Goal: Navigation & Orientation: Understand site structure

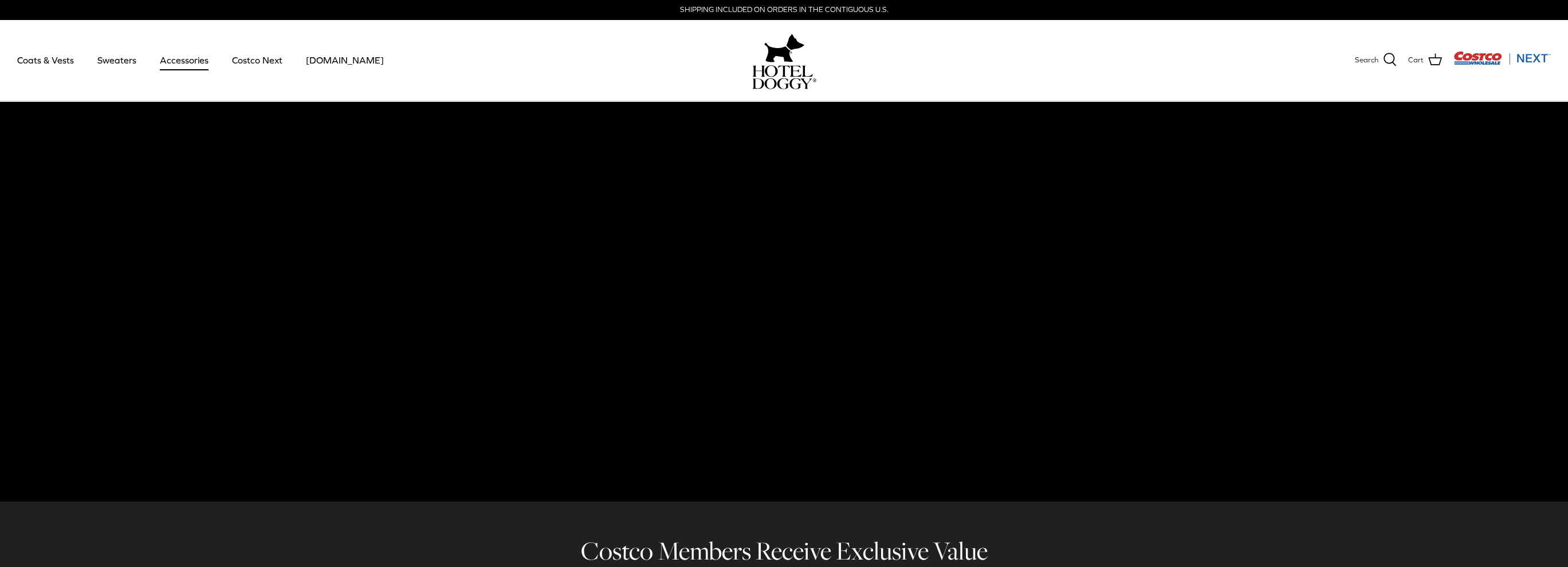
click at [189, 57] on link "Accessories" at bounding box center [184, 60] width 70 height 39
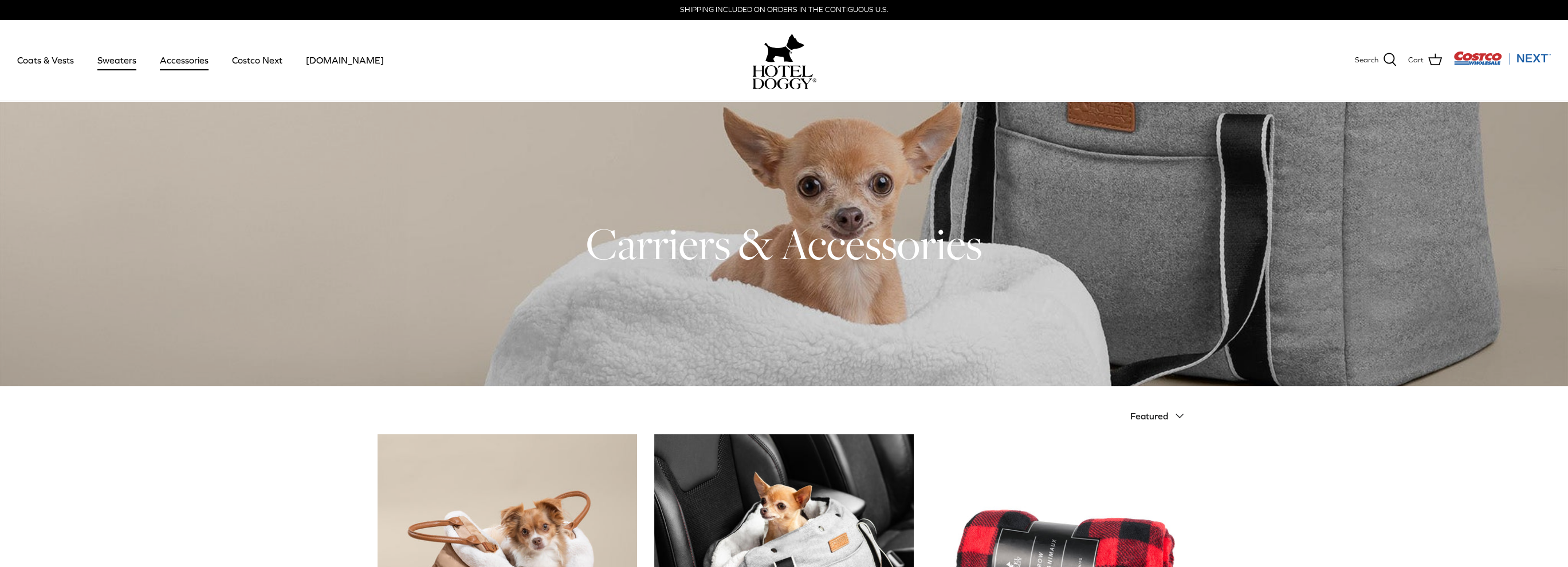
click at [114, 56] on link "Sweaters" at bounding box center [117, 60] width 60 height 39
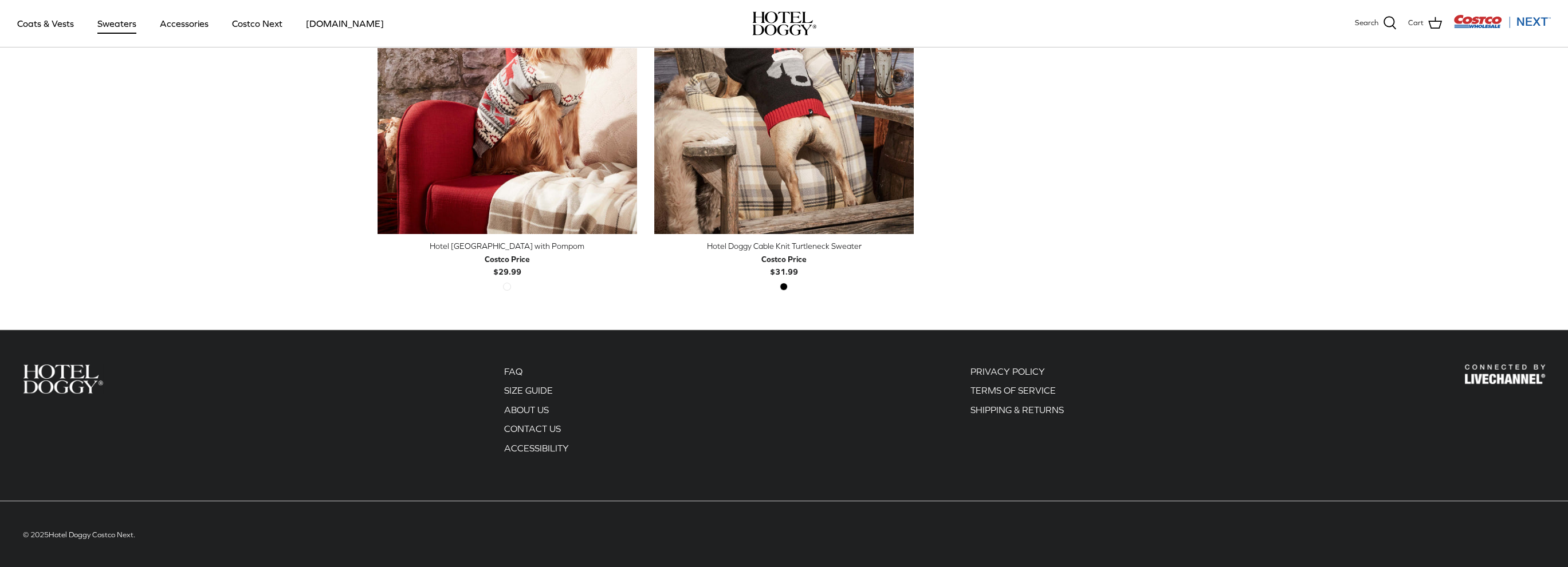
scroll to position [444, 0]
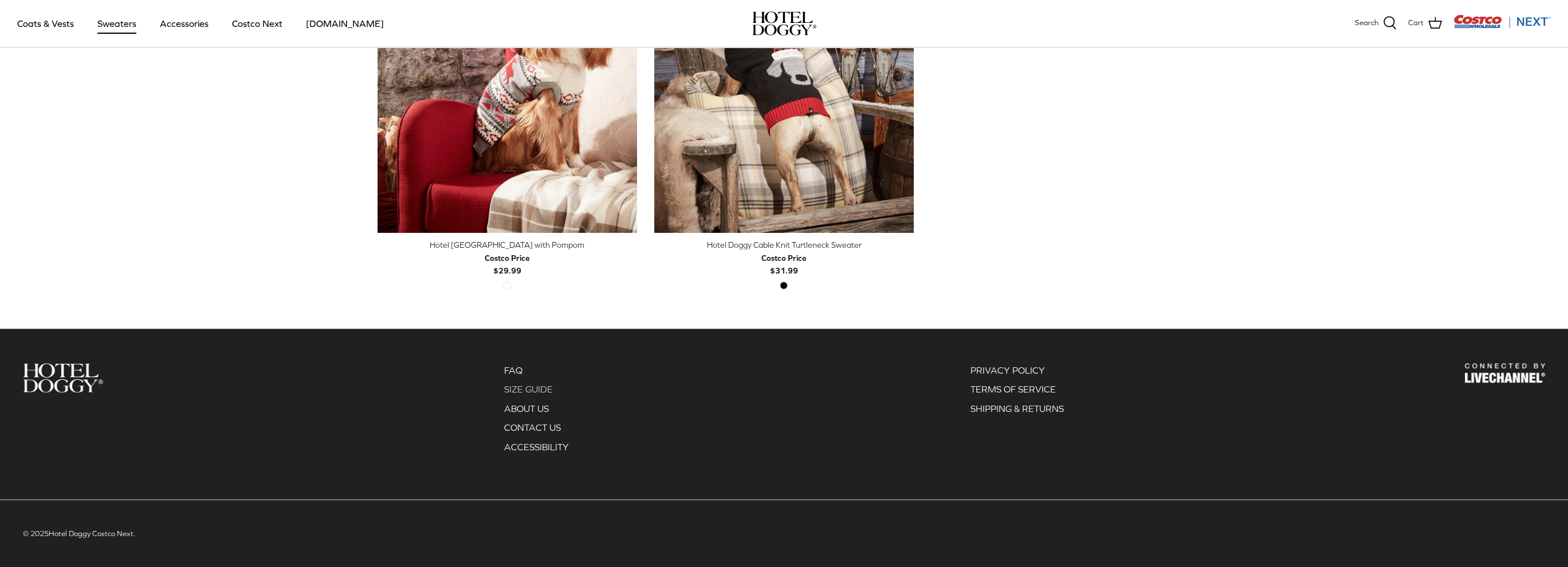
click at [522, 387] on link "SIZE GUIDE" at bounding box center [528, 388] width 49 height 10
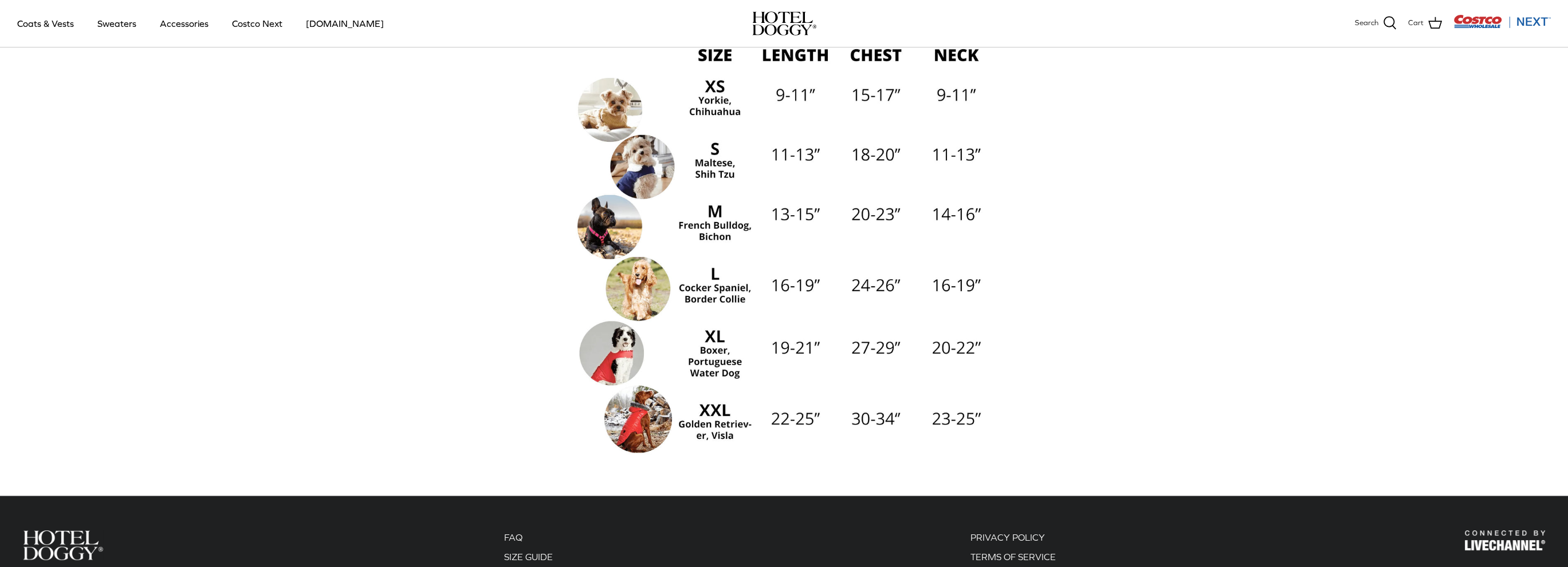
scroll to position [115, 0]
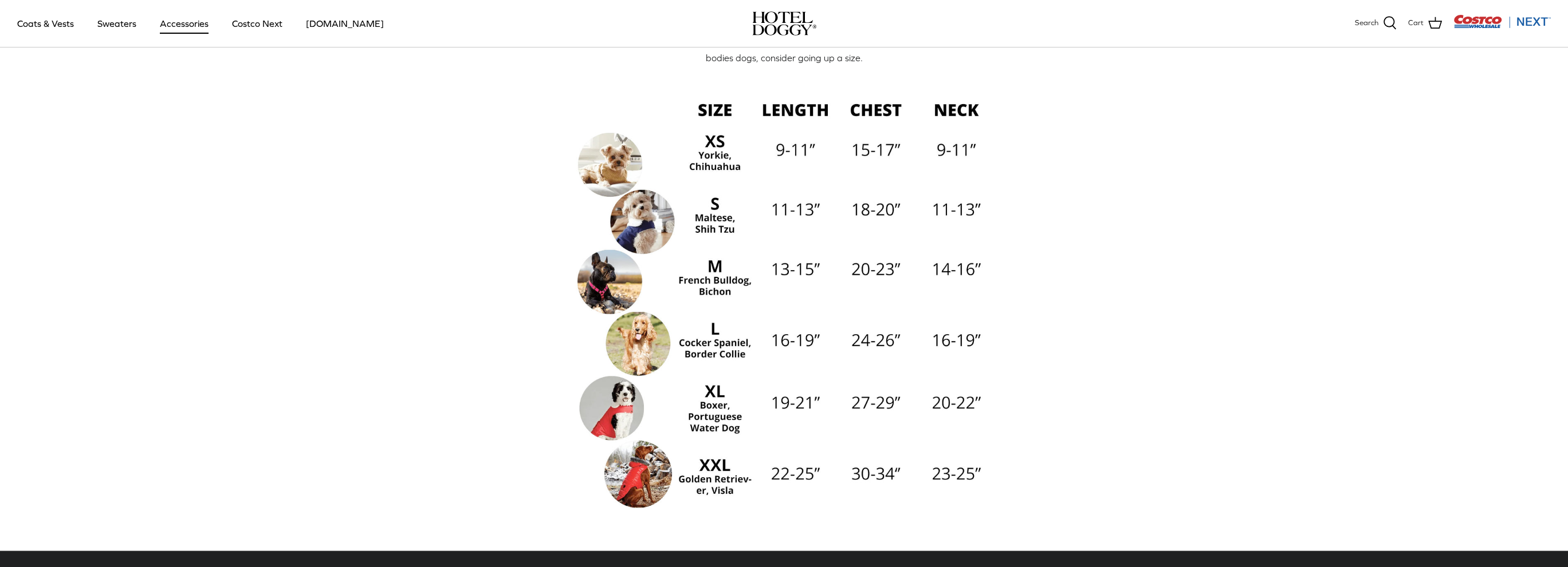
click at [181, 20] on link "Accessories" at bounding box center [184, 23] width 70 height 39
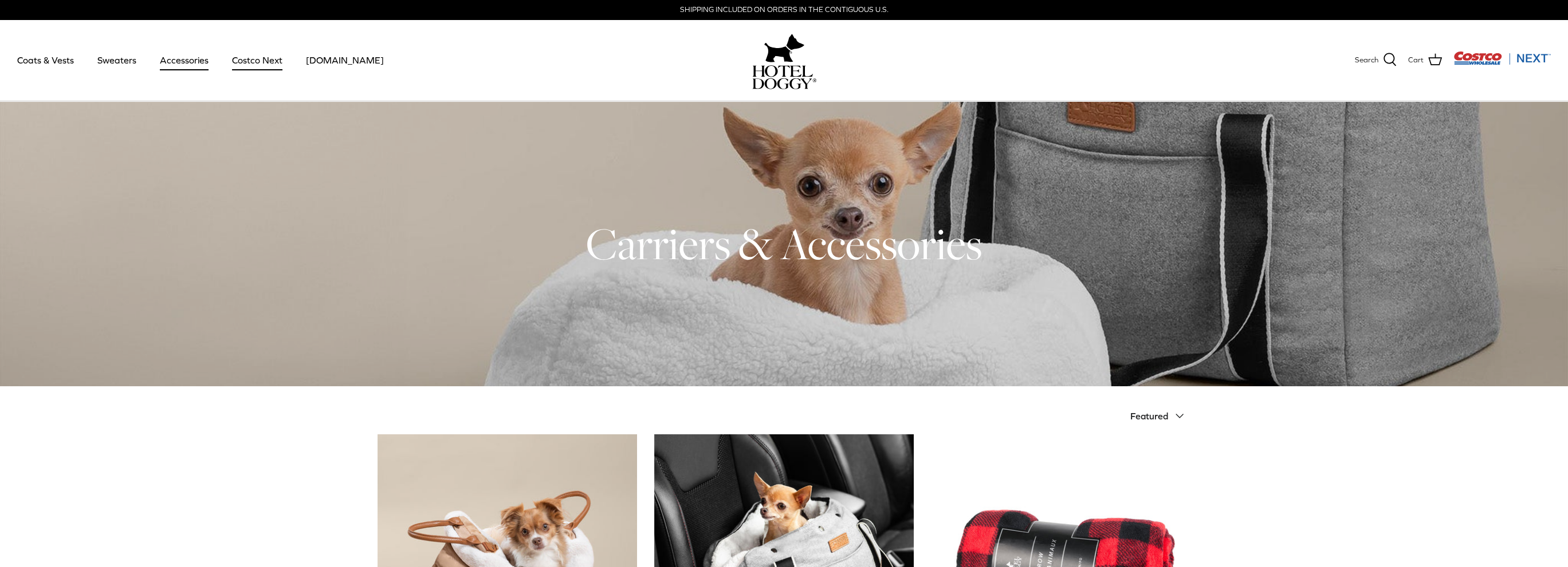
click at [253, 55] on link "Costco Next" at bounding box center [257, 60] width 71 height 39
